Goal: Book appointment/travel/reservation

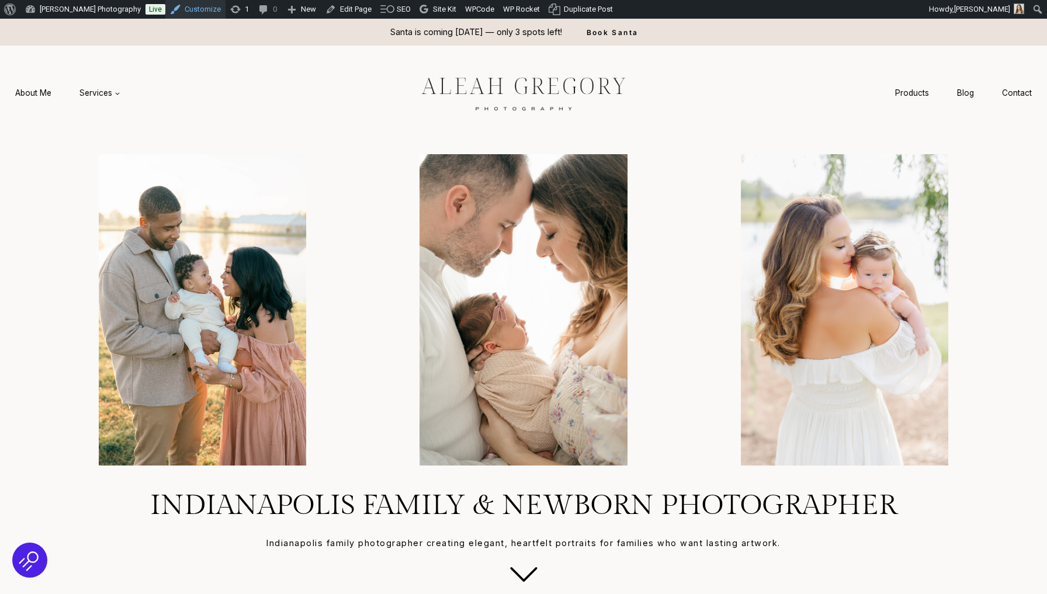
click at [201, 8] on link "Customize" at bounding box center [195, 9] width 60 height 19
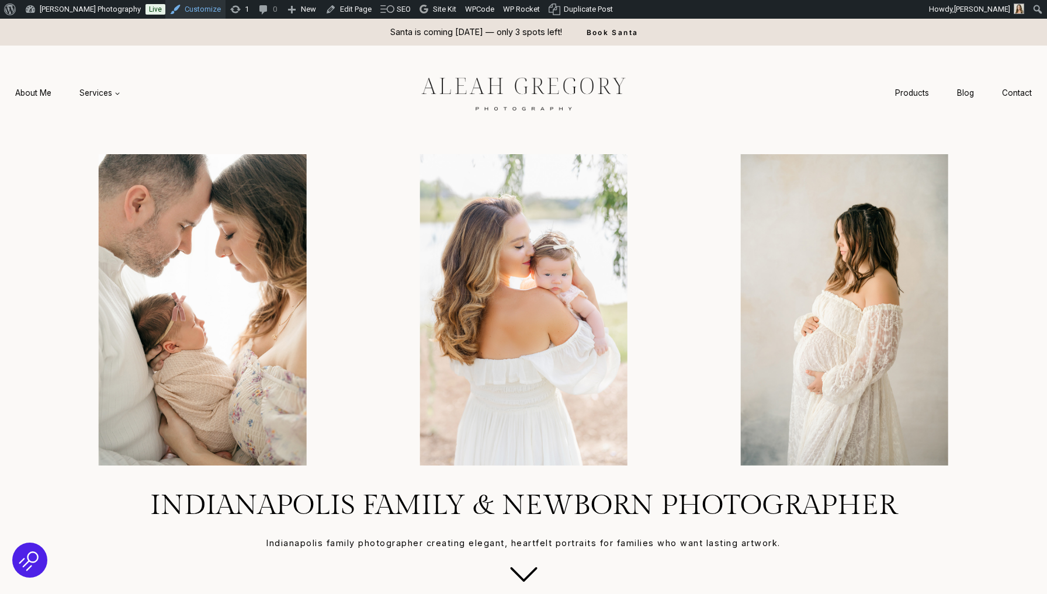
click at [197, 17] on link "Customize" at bounding box center [195, 9] width 60 height 19
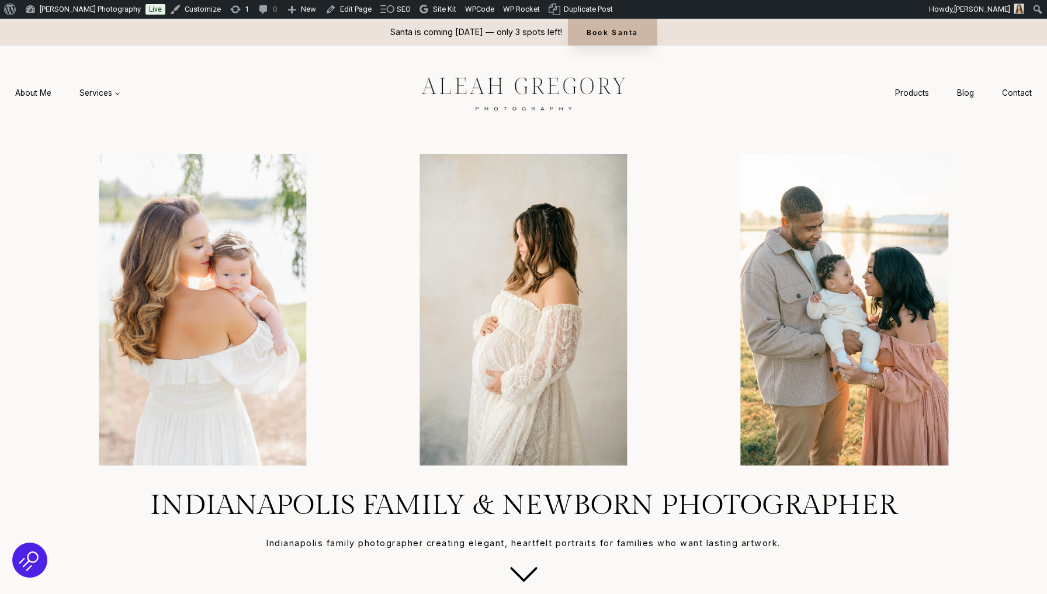
click at [612, 32] on link "Book Santa" at bounding box center [612, 32] width 89 height 27
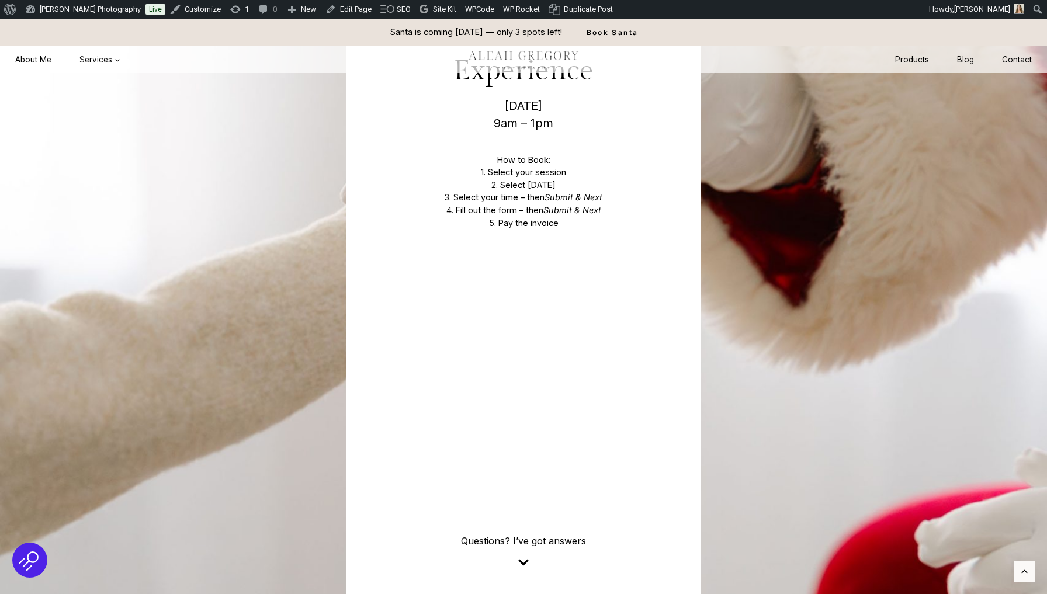
scroll to position [4140, 0]
click at [369, 2] on link "Edit Page" at bounding box center [348, 9] width 55 height 19
